Goal: Transaction & Acquisition: Purchase product/service

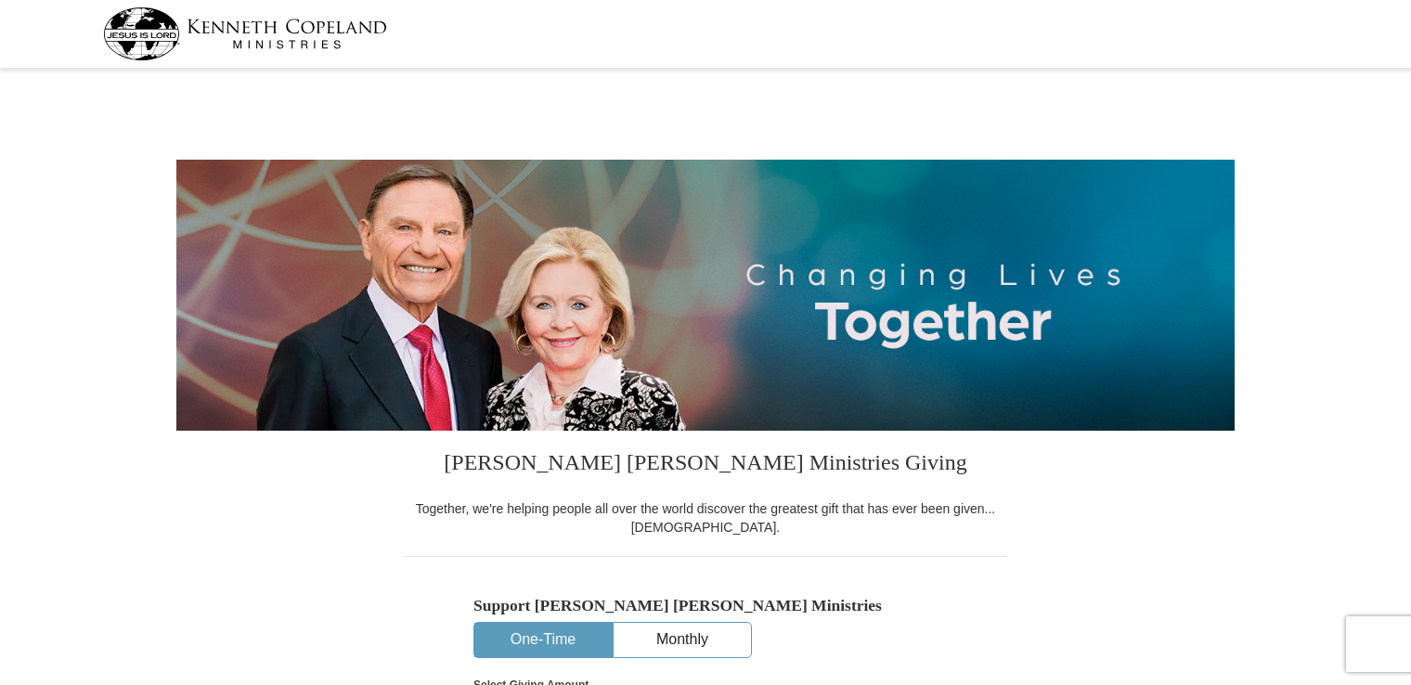
select select "CT"
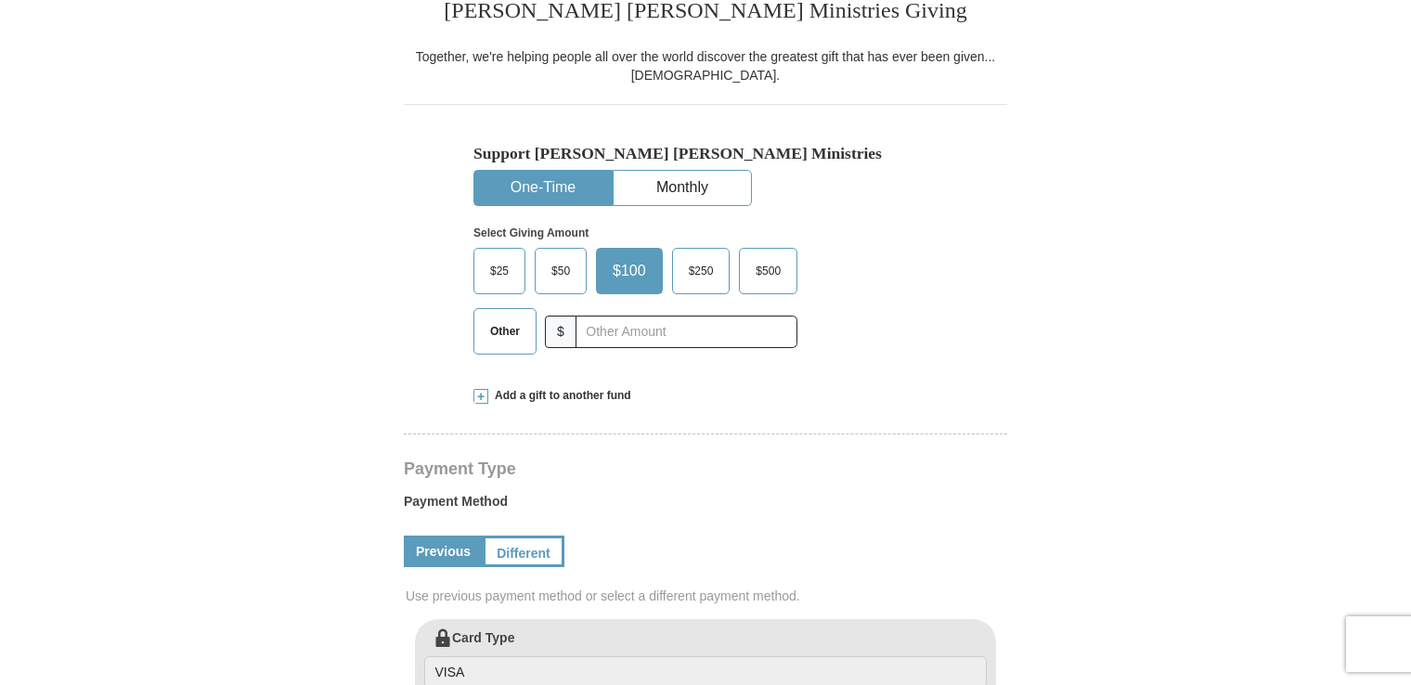
scroll to position [446, 0]
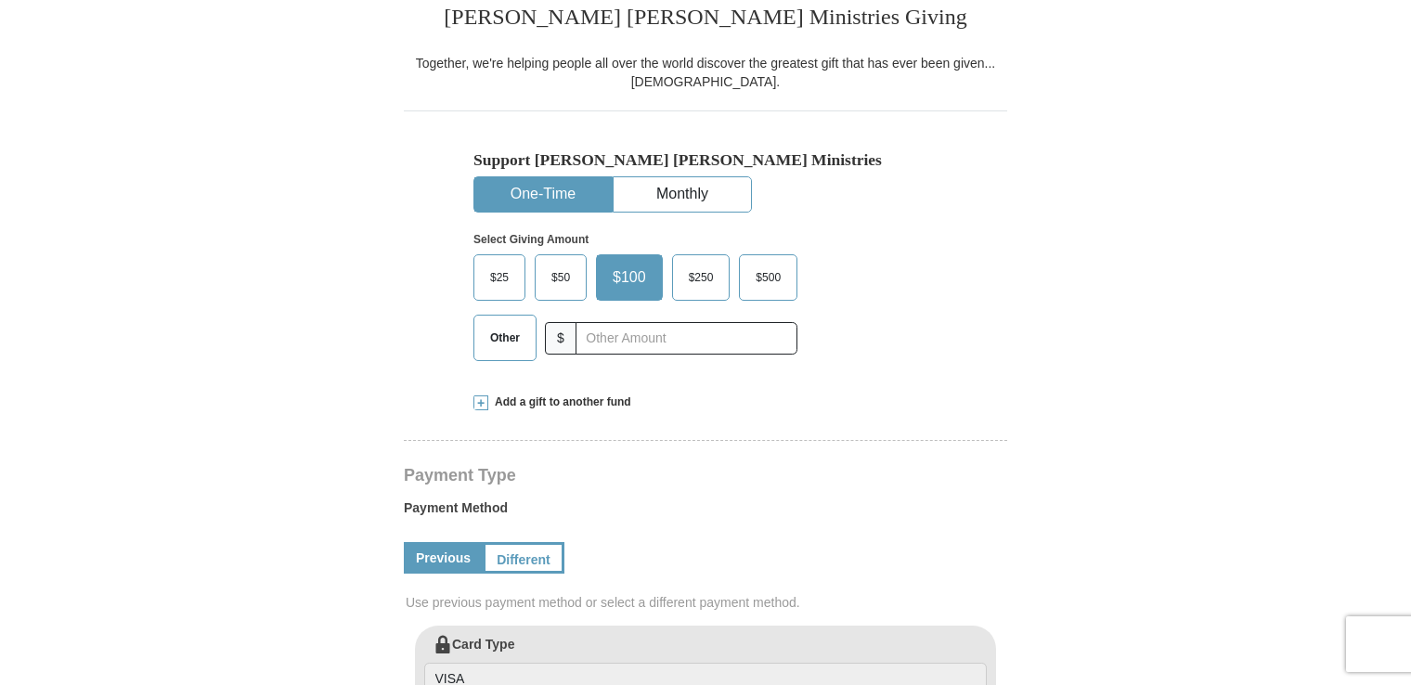
click at [501, 342] on span "Other" at bounding box center [505, 338] width 48 height 28
click at [0, 0] on input "Other" at bounding box center [0, 0] width 0 height 0
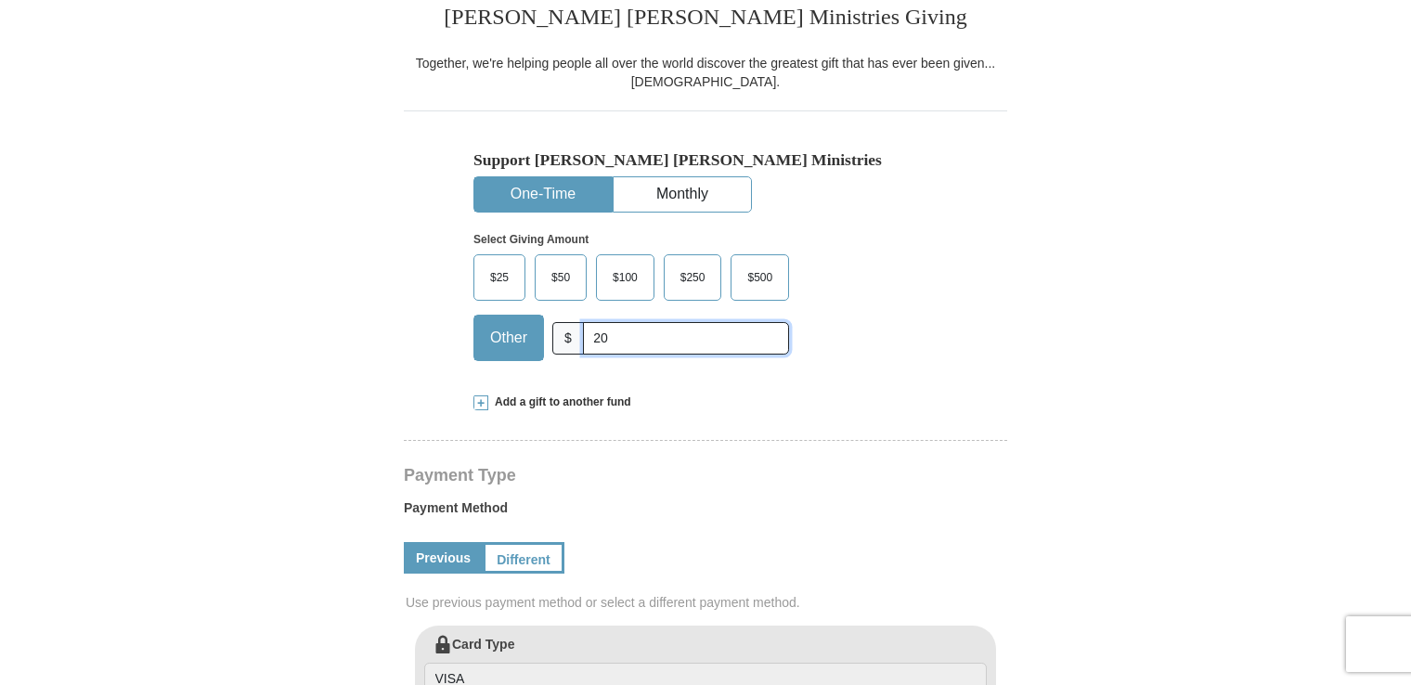
type input "20"
click at [353, 362] on form "[PERSON_NAME] [PERSON_NAME] Ministries Giving Together, we're helping people al…" at bounding box center [705, 629] width 1059 height 2000
click at [481, 399] on span at bounding box center [481, 403] width 15 height 15
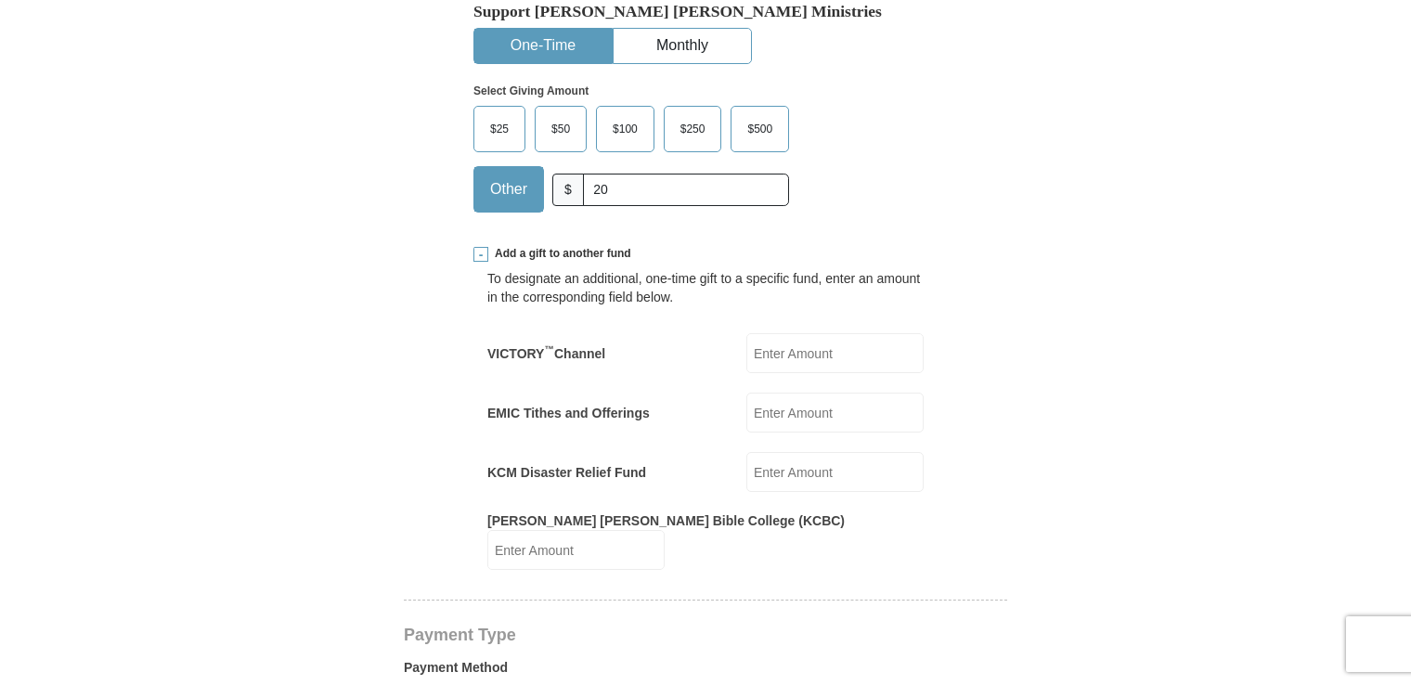
scroll to position [557, 0]
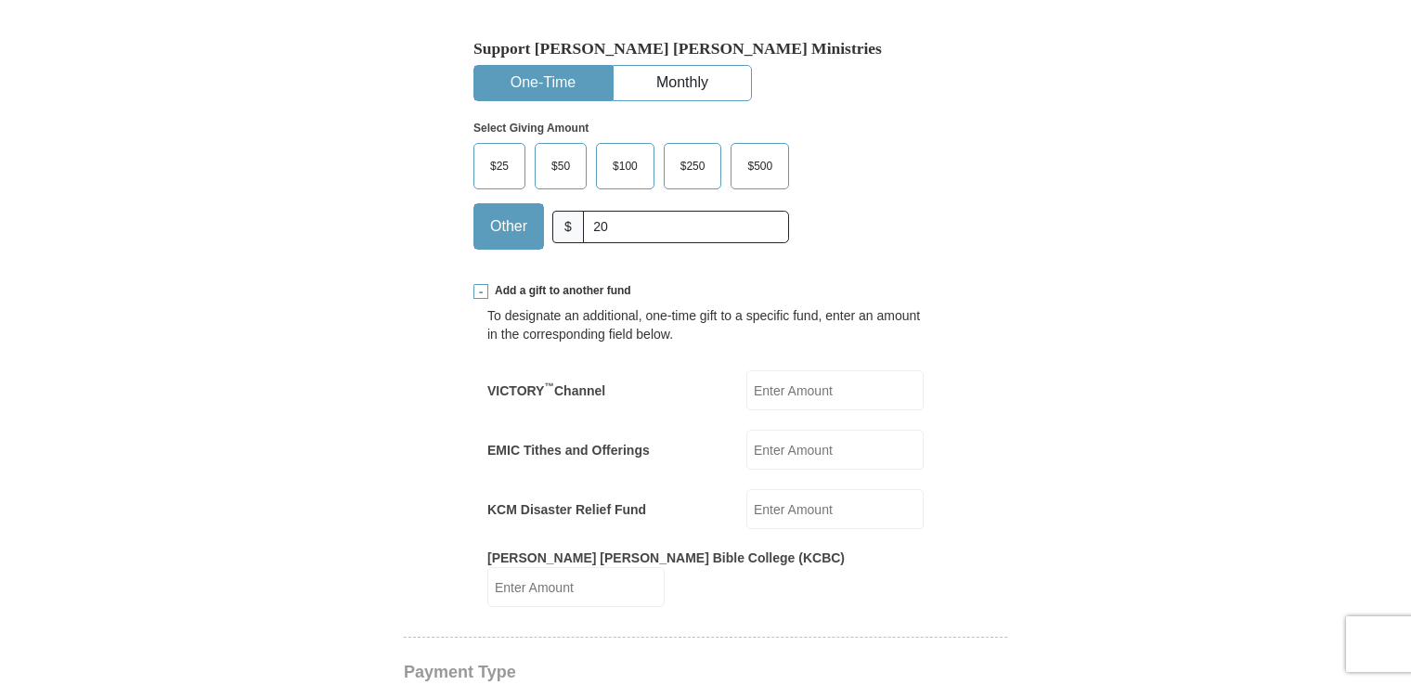
click at [477, 291] on span at bounding box center [481, 291] width 15 height 15
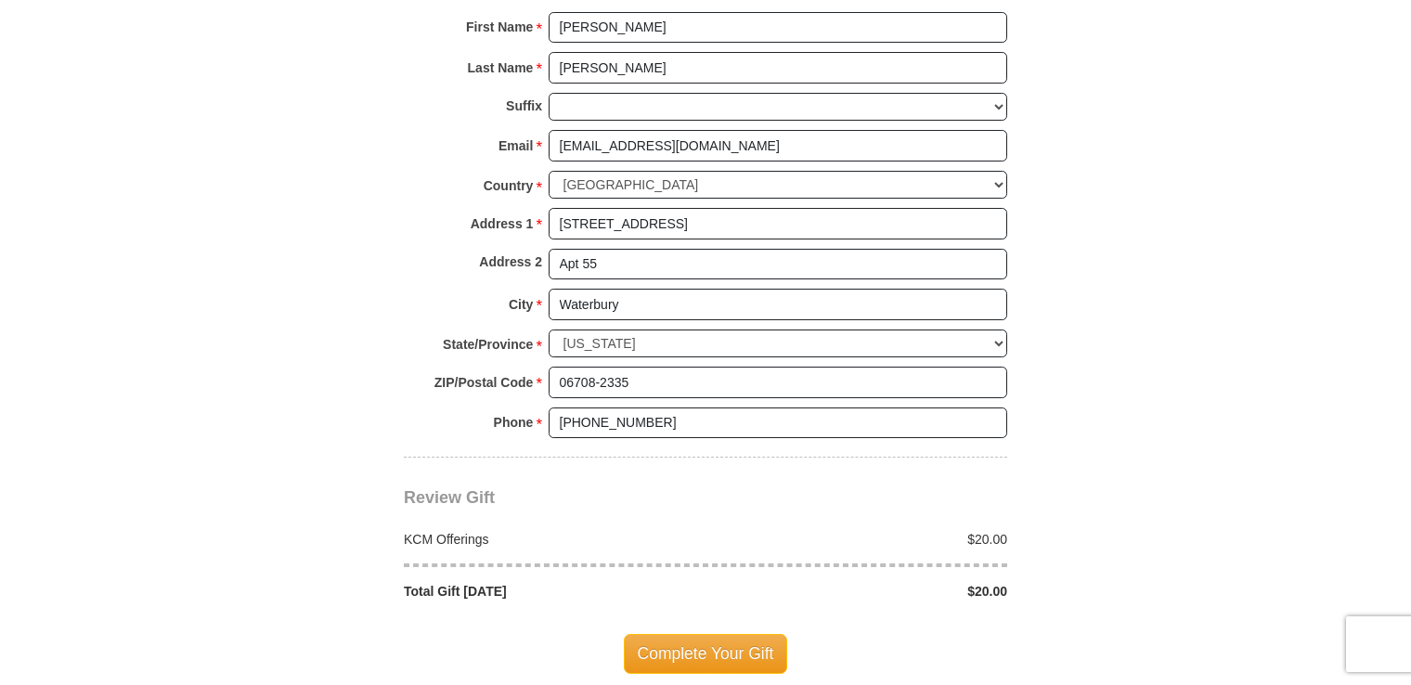
scroll to position [1449, 0]
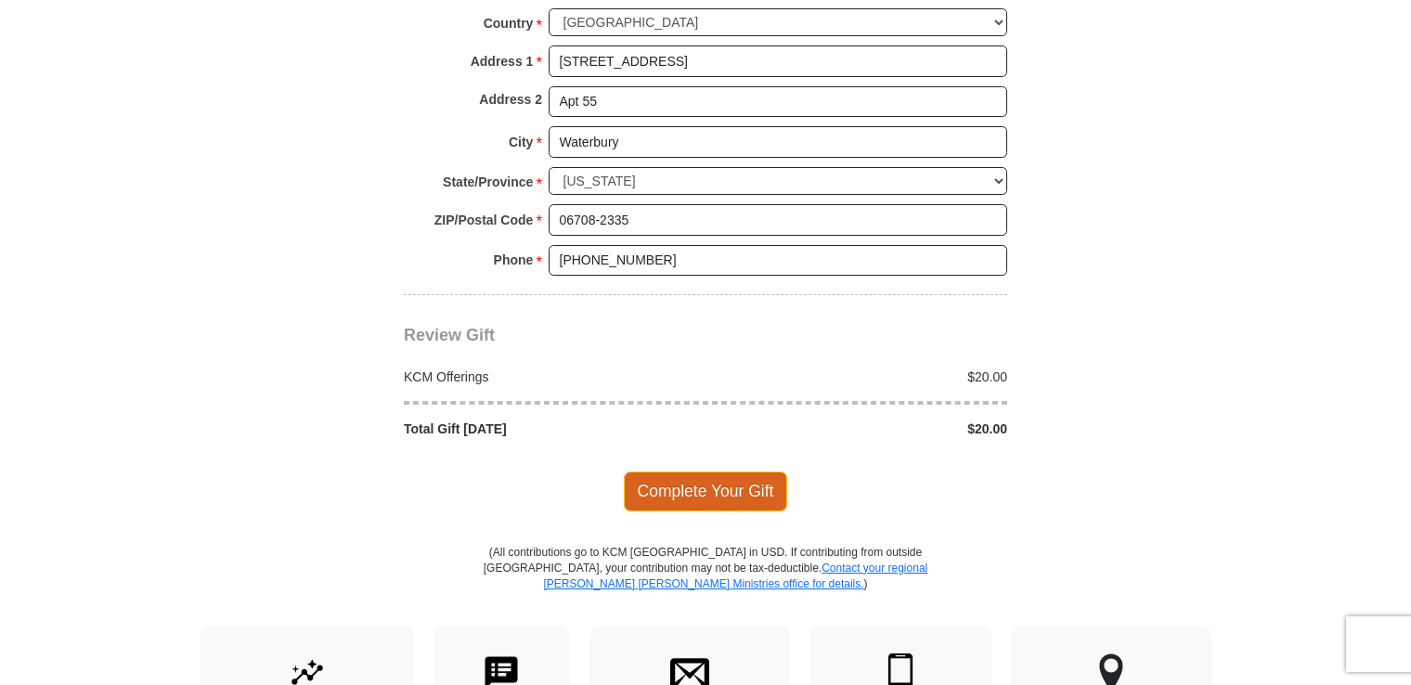
click at [685, 482] on span "Complete Your Gift" at bounding box center [706, 491] width 164 height 39
